Goal: Task Accomplishment & Management: Manage account settings

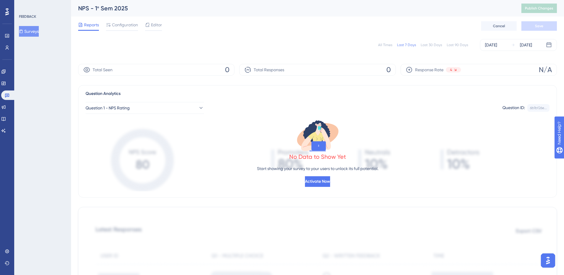
click at [38, 29] on button "Surveys" at bounding box center [29, 31] width 20 height 11
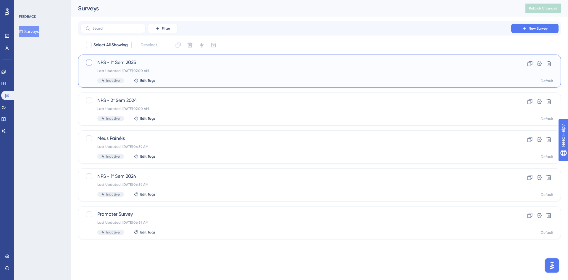
click at [90, 62] on div at bounding box center [89, 62] width 6 height 6
checkbox input "true"
click at [530, 62] on icon at bounding box center [530, 64] width 6 height 6
checkbox input "true"
checkbox input "false"
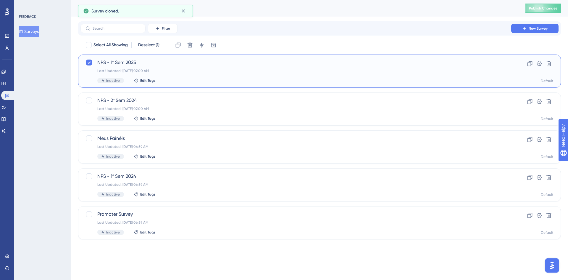
checkbox input "false"
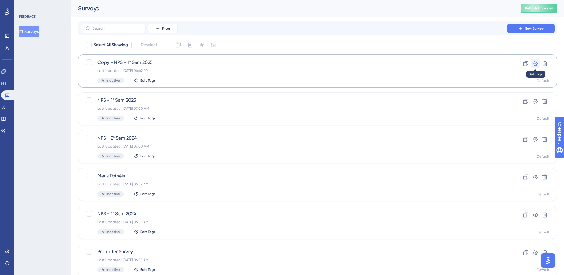
click at [533, 61] on icon at bounding box center [535, 64] width 6 height 6
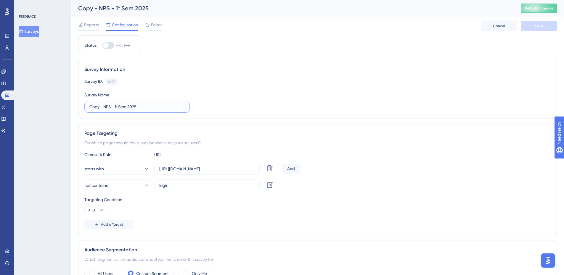
click at [118, 107] on input "Copy - NPS - 1º Sem 2025" at bounding box center [136, 107] width 95 height 7
drag, startPoint x: 104, startPoint y: 108, endPoint x: 72, endPoint y: 105, distance: 31.8
type input "NPS - 2º Sem 2025"
click at [153, 26] on span "Editor" at bounding box center [156, 24] width 11 height 7
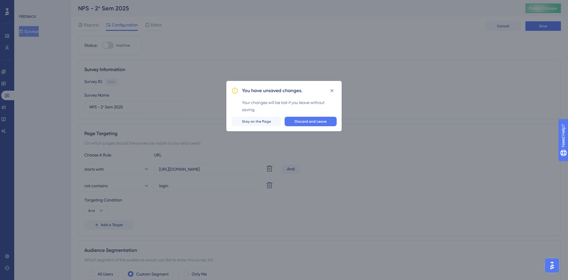
click at [338, 57] on div "You have unsaved changes. Your changes will be lost if you leave without saving…" at bounding box center [284, 140] width 568 height 280
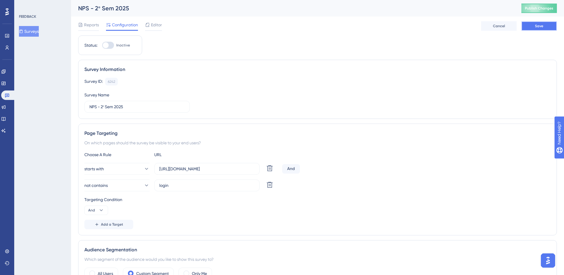
click at [540, 26] on span "Save" at bounding box center [539, 26] width 8 height 5
click at [159, 25] on span "Editor" at bounding box center [156, 24] width 11 height 7
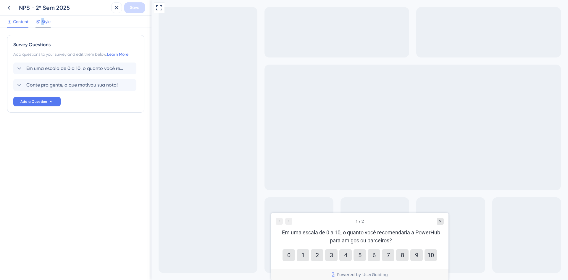
click at [43, 24] on span "Style" at bounding box center [45, 21] width 9 height 7
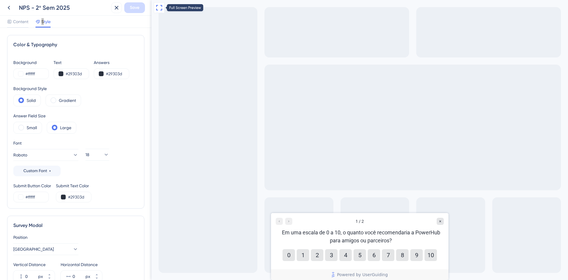
click at [159, 7] on icon at bounding box center [159, 7] width 7 height 7
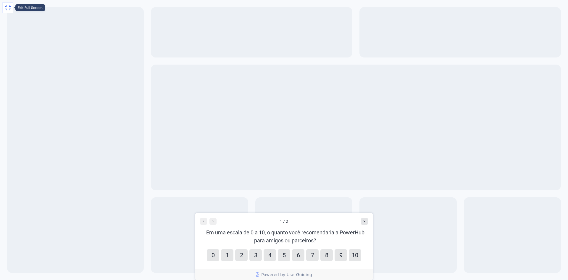
click at [7, 6] on icon at bounding box center [7, 7] width 7 height 7
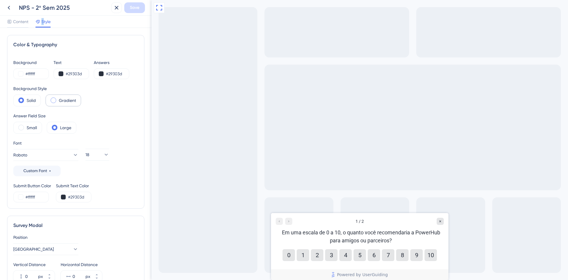
click at [53, 101] on span at bounding box center [54, 100] width 6 height 6
click at [58, 98] on input "radio" at bounding box center [58, 98] width 0 height 0
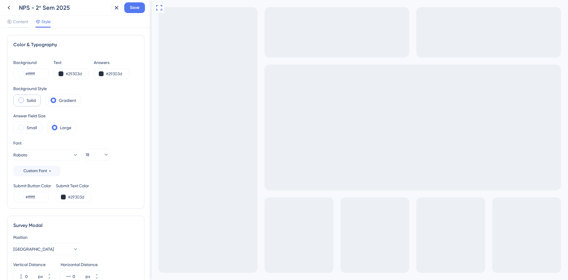
click at [18, 101] on div "Solid" at bounding box center [27, 100] width 28 height 12
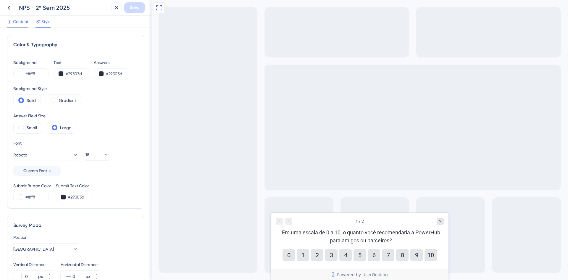
click at [22, 19] on span "Content" at bounding box center [20, 21] width 15 height 7
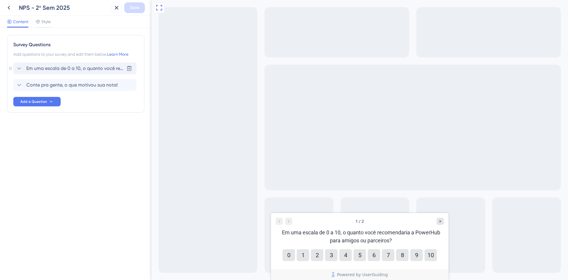
click at [98, 70] on span "Em uma escala de 0 a 10, o quanto você recomendaria a PowerHub para amigos ou p…" at bounding box center [75, 68] width 98 height 7
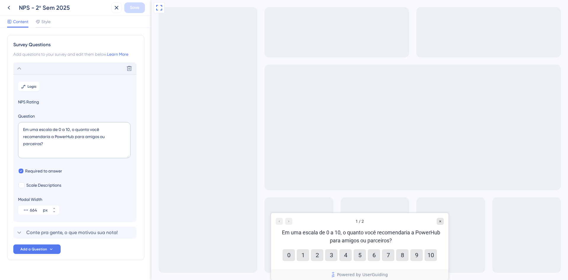
click at [20, 21] on span "Content" at bounding box center [20, 21] width 15 height 7
click at [46, 21] on span "Style" at bounding box center [45, 21] width 9 height 7
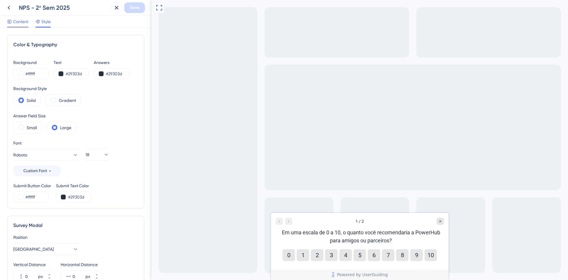
click at [20, 24] on span "Content" at bounding box center [20, 21] width 15 height 7
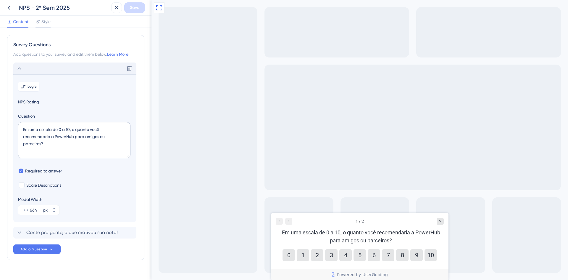
click at [20, 65] on icon at bounding box center [19, 68] width 7 height 7
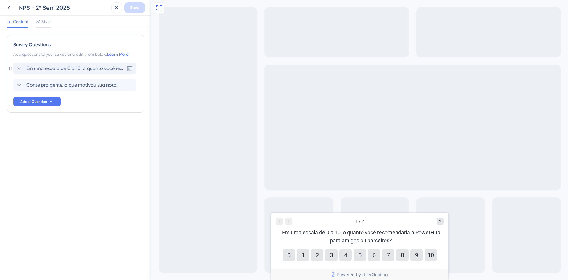
click at [19, 65] on icon at bounding box center [19, 68] width 7 height 7
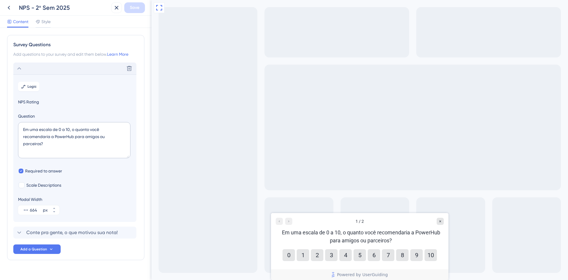
scroll to position [11, 0]
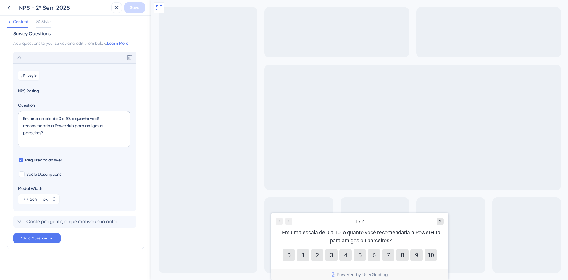
click at [18, 58] on icon at bounding box center [19, 57] width 7 height 7
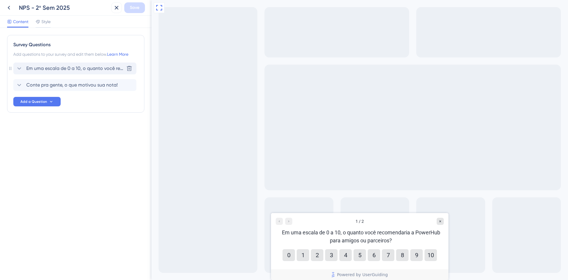
click at [22, 66] on icon at bounding box center [19, 68] width 7 height 7
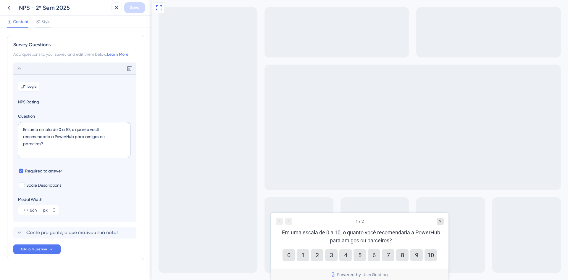
scroll to position [11, 0]
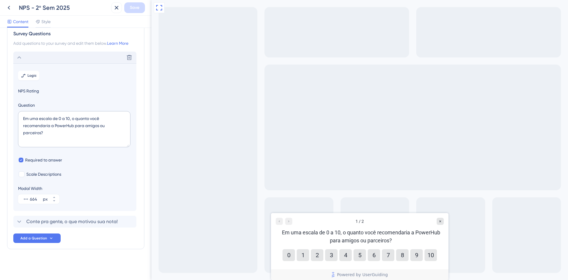
click at [19, 55] on icon at bounding box center [19, 57] width 7 height 7
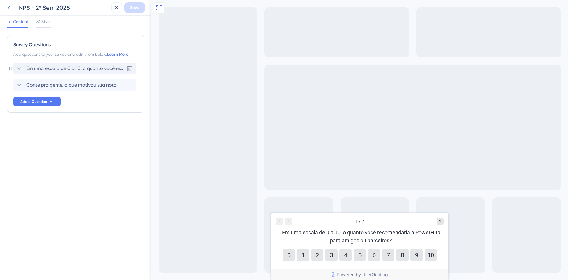
click at [12, 5] on icon at bounding box center [8, 7] width 7 height 7
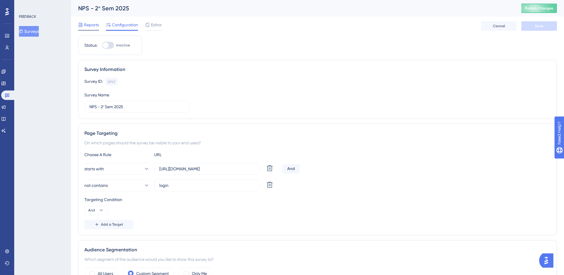
click at [91, 26] on span "Reports" at bounding box center [91, 24] width 15 height 7
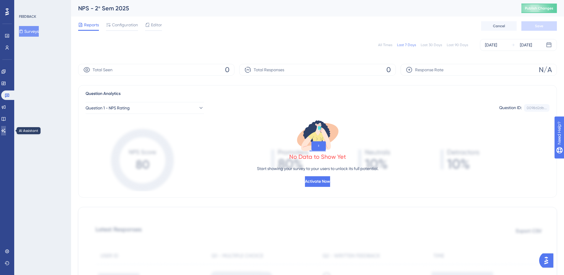
click at [4, 131] on link at bounding box center [3, 130] width 5 height 9
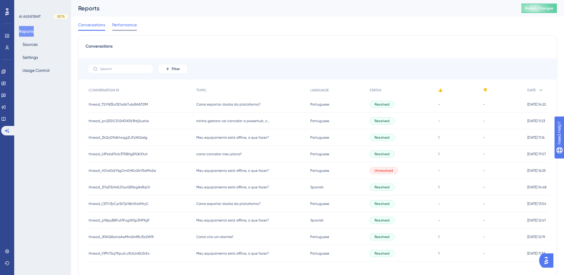
click at [120, 22] on span "Performance" at bounding box center [124, 24] width 25 height 7
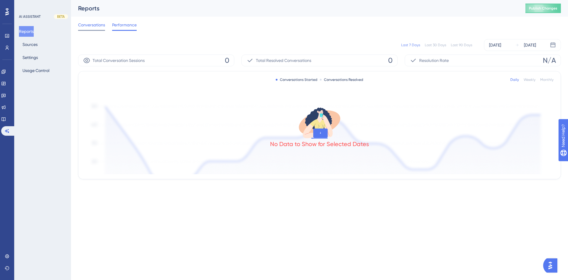
click at [95, 28] on span "Conversations" at bounding box center [91, 24] width 27 height 7
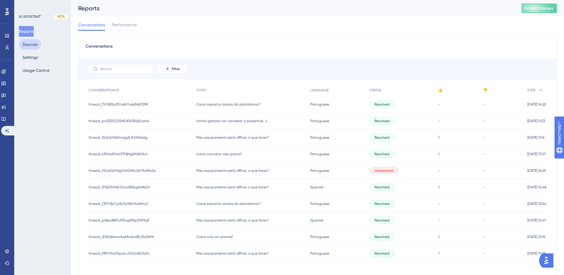
click at [35, 44] on button "Sources" at bounding box center [30, 44] width 22 height 11
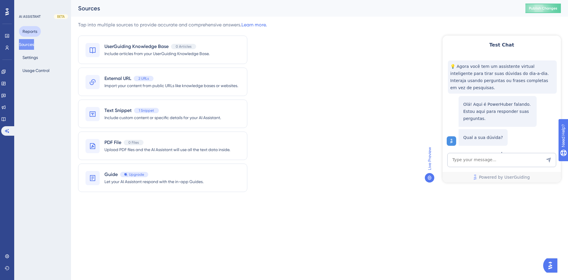
click at [30, 32] on button "Reports" at bounding box center [30, 31] width 22 height 11
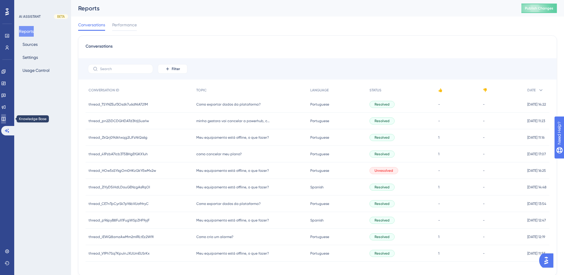
click at [6, 119] on icon at bounding box center [3, 119] width 5 height 5
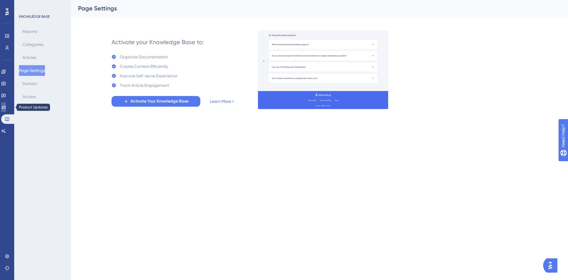
click at [6, 107] on icon at bounding box center [4, 107] width 4 height 4
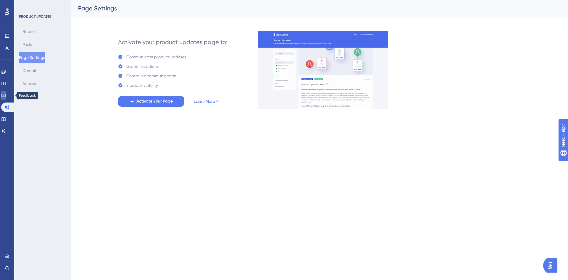
click at [6, 94] on icon at bounding box center [3, 96] width 4 height 4
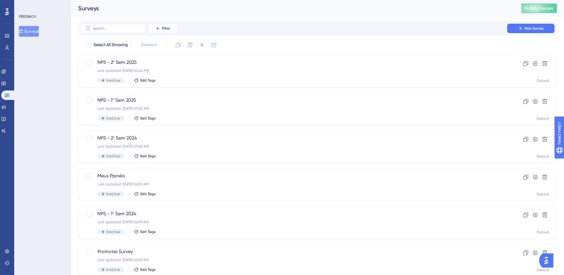
click at [29, 76] on div "FEEDBACK Surveys" at bounding box center [42, 137] width 57 height 275
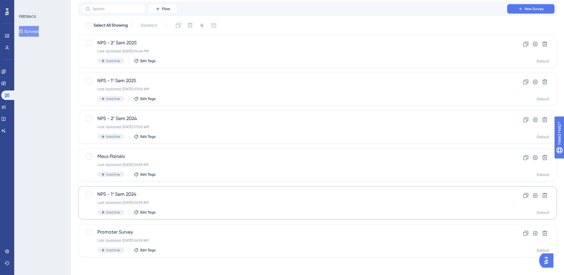
scroll to position [21, 0]
click at [179, 199] on div "NPS - 1º Sem 2024 Last Updated: [DATE] 06:59 AM Inactive Edit Tags" at bounding box center [293, 202] width 393 height 24
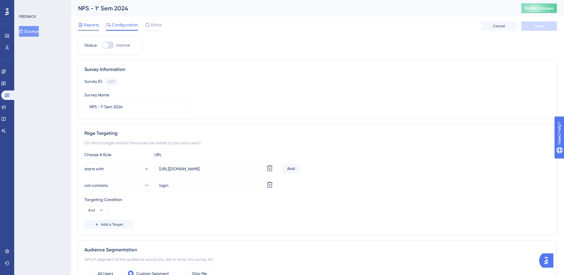
click at [86, 25] on span "Reports" at bounding box center [91, 24] width 15 height 7
